Goal: Check status: Check status

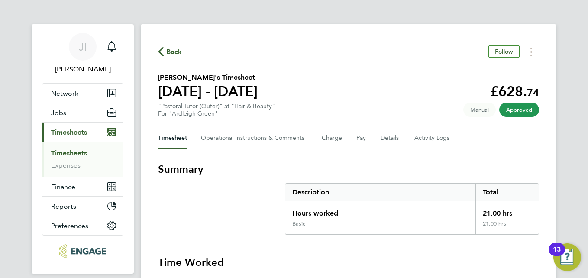
click at [80, 133] on span "Timesheets" at bounding box center [69, 132] width 36 height 8
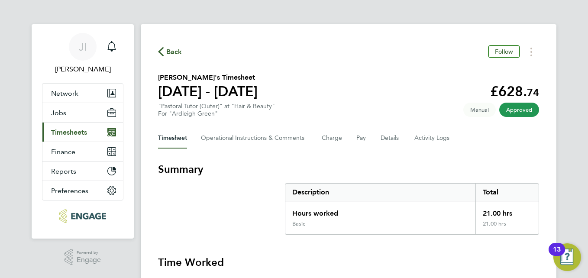
click at [74, 130] on span "Timesheets" at bounding box center [69, 132] width 36 height 8
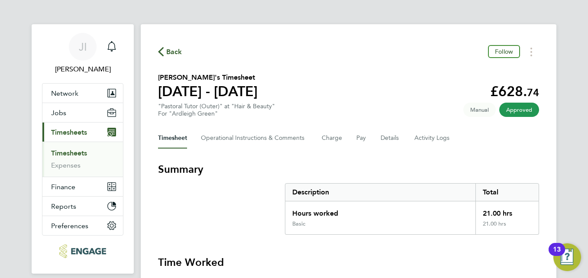
click at [71, 153] on link "Timesheets" at bounding box center [69, 153] width 36 height 8
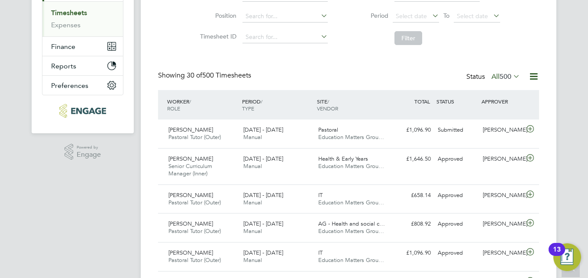
click at [511, 75] on icon at bounding box center [511, 76] width 0 height 12
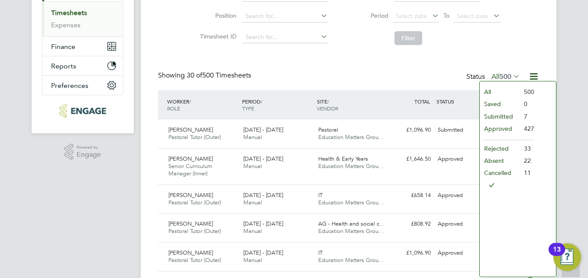
click at [499, 171] on li "Cancelled" at bounding box center [500, 173] width 40 height 12
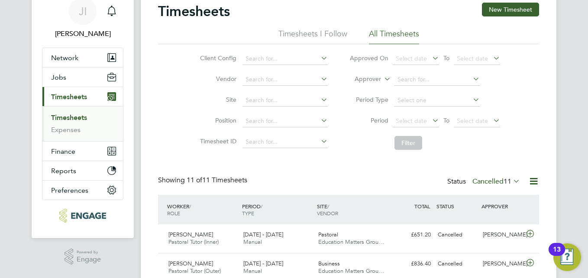
click at [511, 177] on icon at bounding box center [511, 181] width 0 height 12
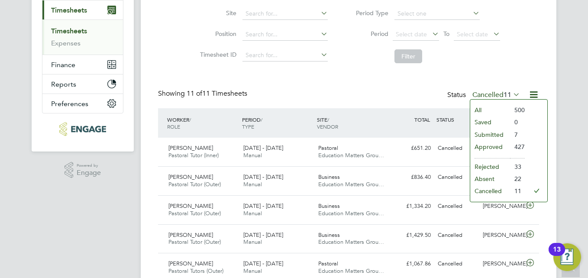
click at [493, 167] on li "Rejected" at bounding box center [490, 167] width 40 height 12
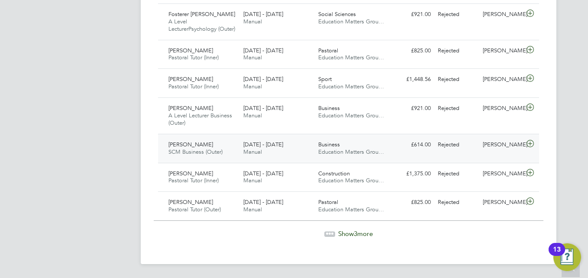
click at [529, 145] on icon at bounding box center [530, 143] width 11 height 7
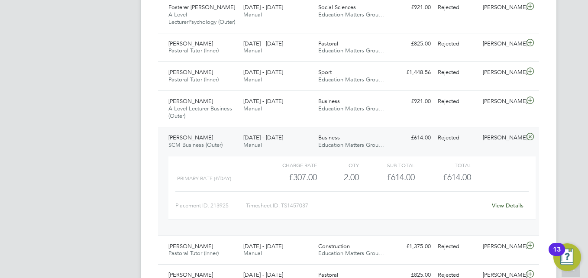
click at [529, 140] on icon at bounding box center [530, 136] width 11 height 7
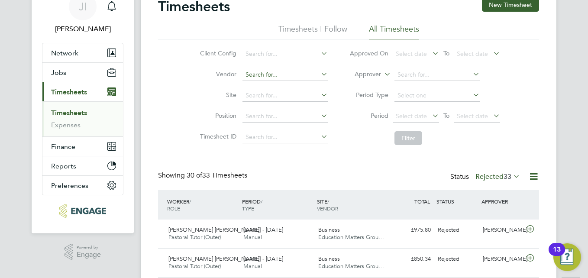
scroll to position [87, 0]
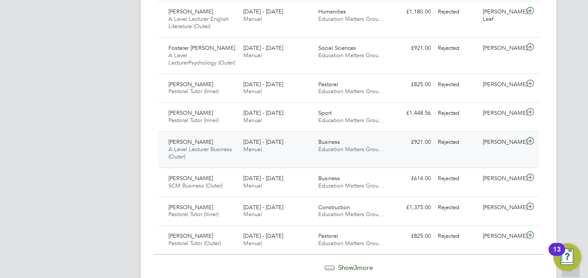
scroll to position [950, 0]
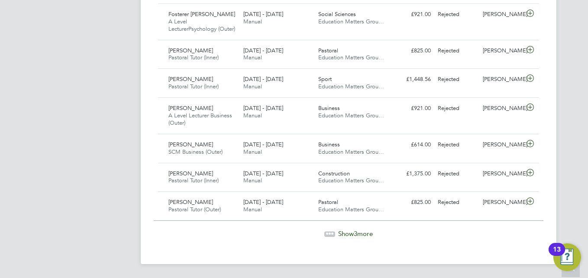
click at [333, 230] on icon at bounding box center [329, 234] width 11 height 11
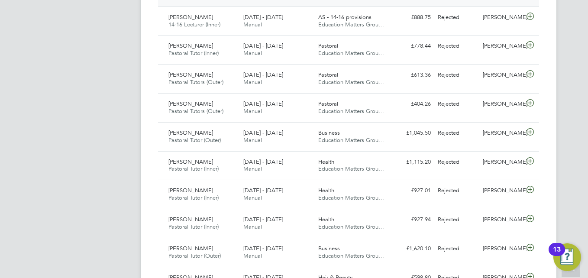
scroll to position [448, 0]
